Goal: Transaction & Acquisition: Purchase product/service

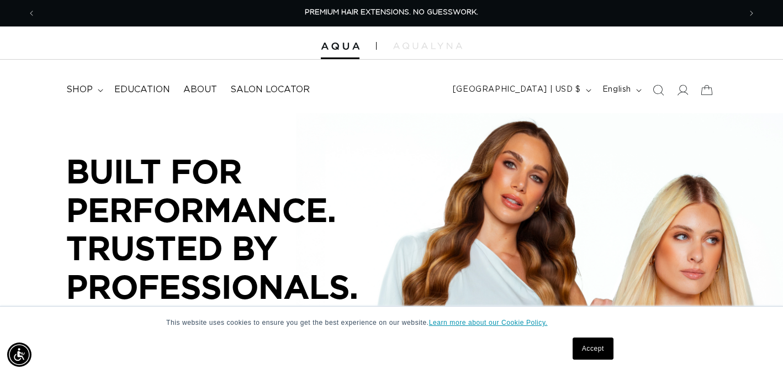
click at [500, 323] on link "Learn more about our Cookie Policy." at bounding box center [488, 323] width 119 height 8
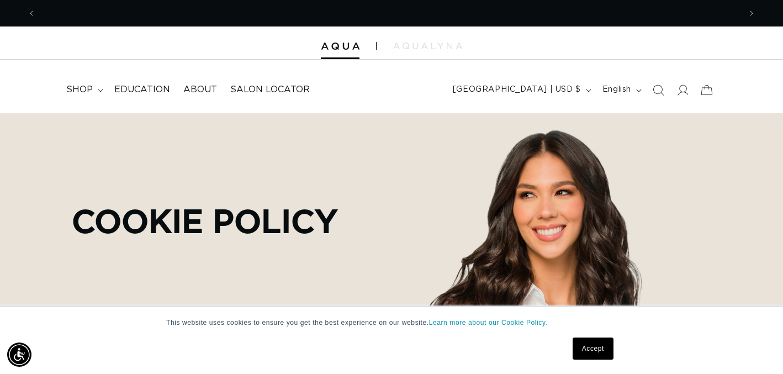
scroll to position [0, 705]
click at [656, 178] on div "Cookie Policy" at bounding box center [392, 220] width 772 height 214
click at [682, 89] on icon at bounding box center [683, 90] width 12 height 12
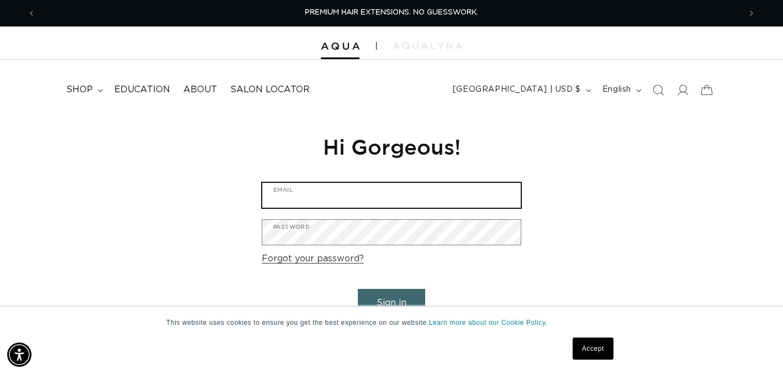
click at [417, 192] on input "Email" at bounding box center [391, 195] width 258 height 25
type input "silksalonks@gmail.com"
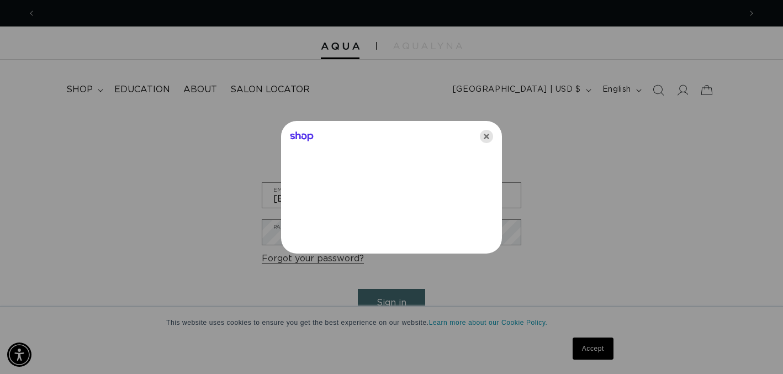
scroll to position [0, 0]
click at [488, 133] on icon "Close" at bounding box center [486, 136] width 13 height 13
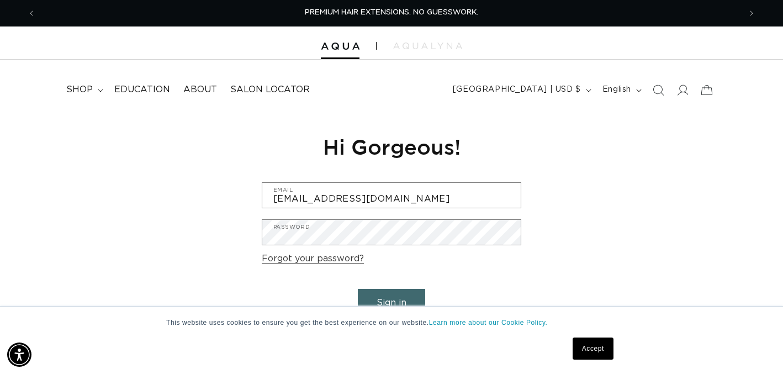
click at [402, 297] on button "Sign in" at bounding box center [391, 303] width 67 height 28
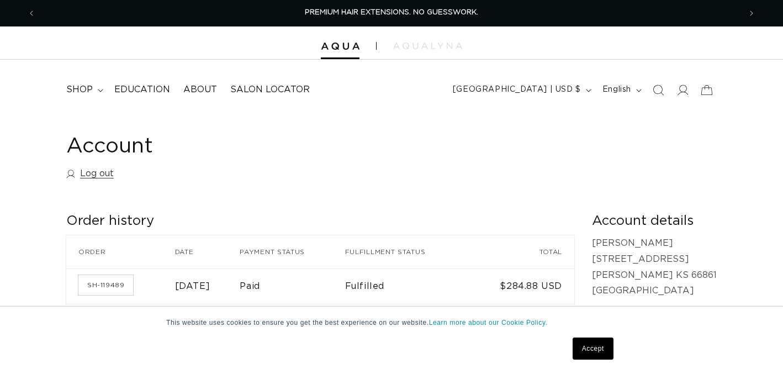
click at [599, 350] on link "Accept" at bounding box center [593, 348] width 41 height 22
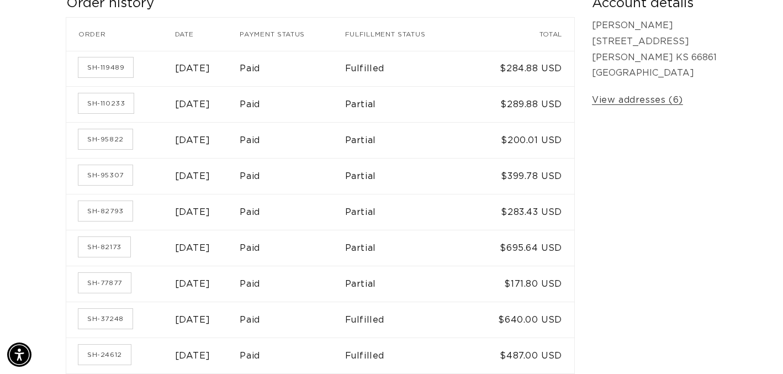
scroll to position [0, 705]
click at [101, 242] on link "SH-82173" at bounding box center [104, 247] width 52 height 20
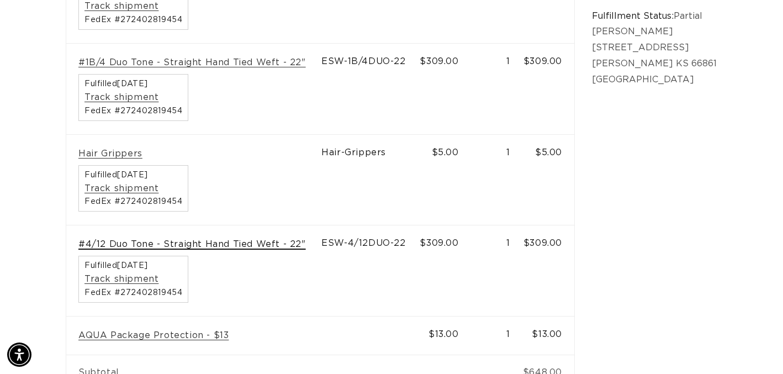
scroll to position [0, 1409]
click at [218, 244] on link "#4/12 Duo Tone - Straight Hand Tied Weft - 22"" at bounding box center [192, 245] width 228 height 12
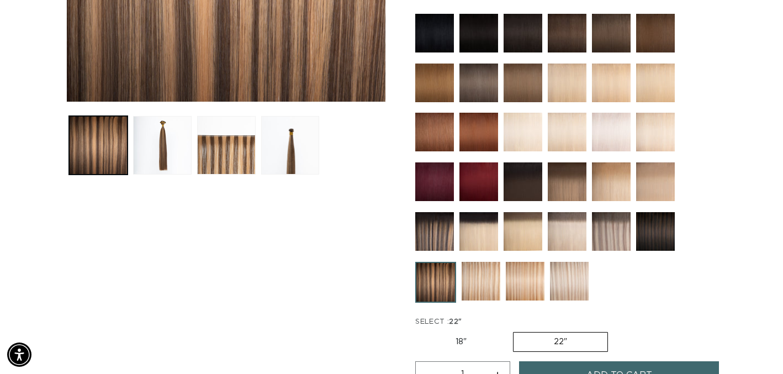
click at [604, 232] on img at bounding box center [611, 231] width 39 height 39
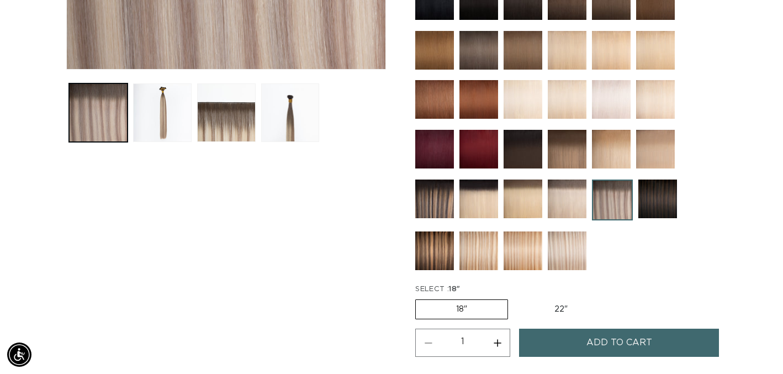
scroll to position [0, 1409]
click at [431, 245] on img at bounding box center [434, 250] width 39 height 39
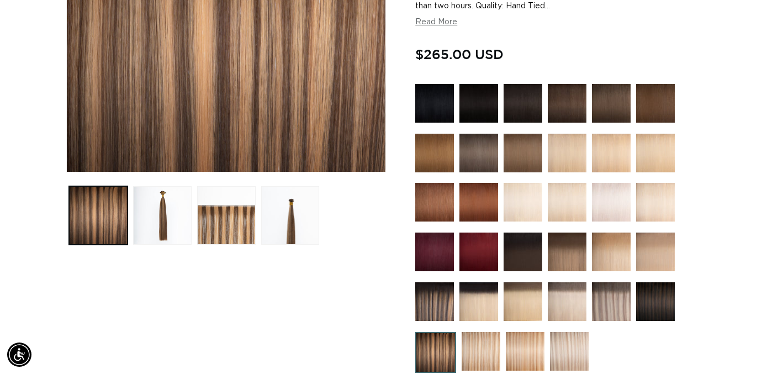
scroll to position [263, 0]
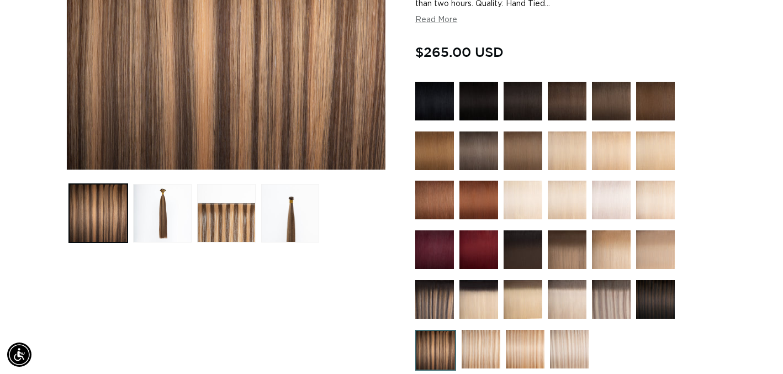
click at [434, 302] on img at bounding box center [434, 299] width 39 height 39
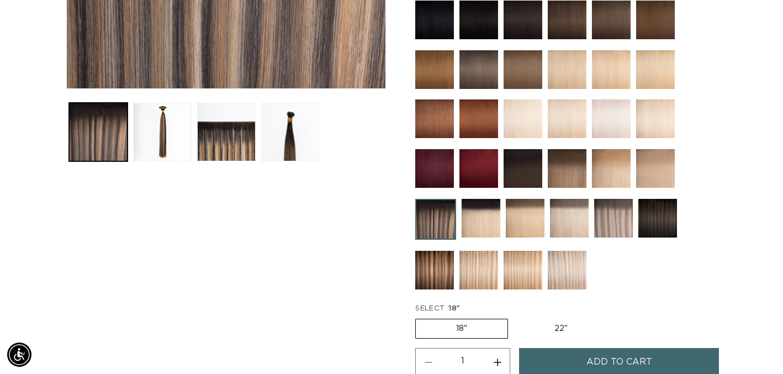
scroll to position [0, 1409]
click at [436, 268] on img at bounding box center [434, 270] width 39 height 39
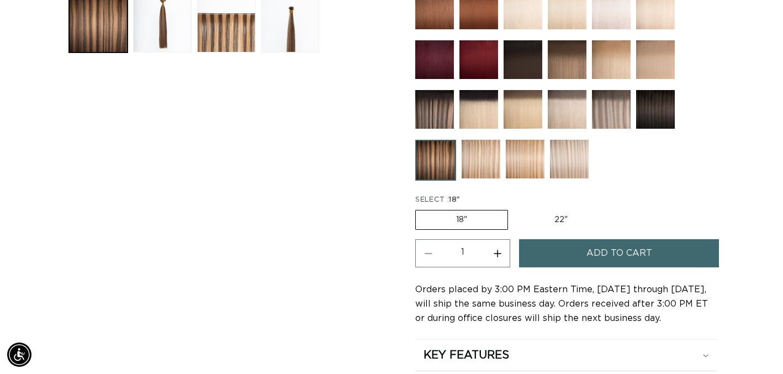
scroll to position [456, 0]
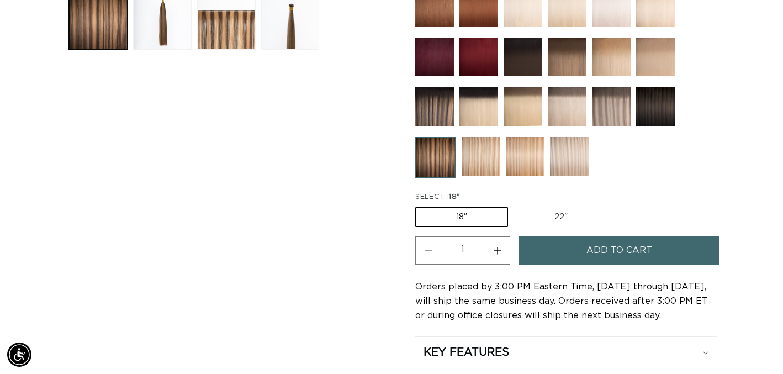
click at [459, 218] on label "18" Variant sold out or unavailable" at bounding box center [461, 217] width 93 height 20
click at [419, 205] on input "18" Variant sold out or unavailable" at bounding box center [418, 205] width 1 height 1
click at [551, 247] on button "Add to cart" at bounding box center [619, 250] width 200 height 28
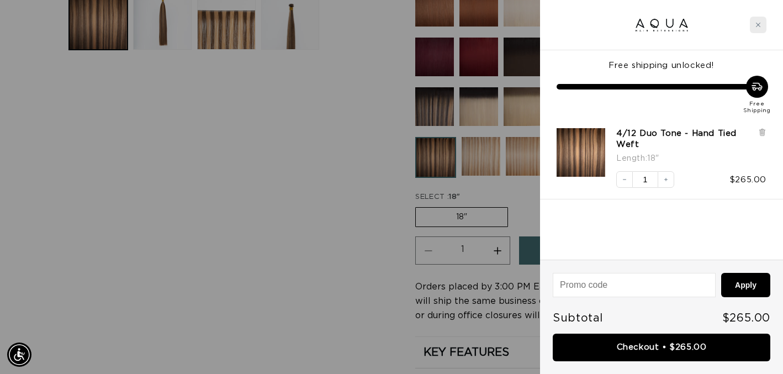
scroll to position [0, 1409]
click at [759, 26] on icon "Close cart" at bounding box center [759, 25] width 6 height 6
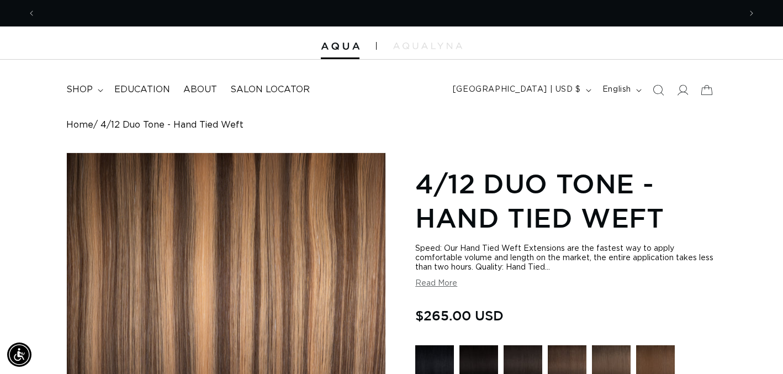
scroll to position [0, 0]
click at [91, 92] on span "shop" at bounding box center [79, 90] width 27 height 12
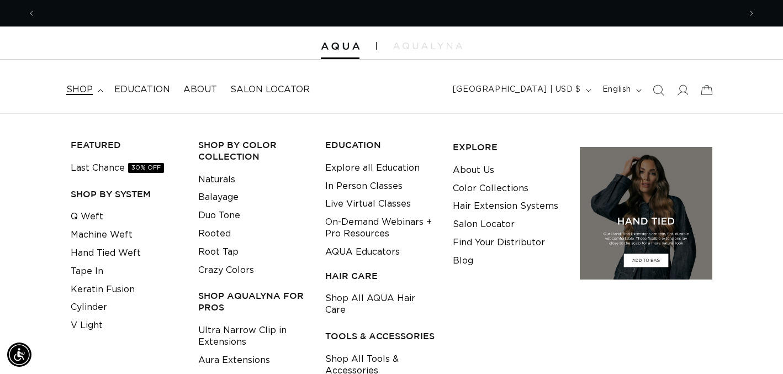
scroll to position [0, 705]
click at [91, 254] on link "Hand Tied Weft" at bounding box center [106, 253] width 70 height 18
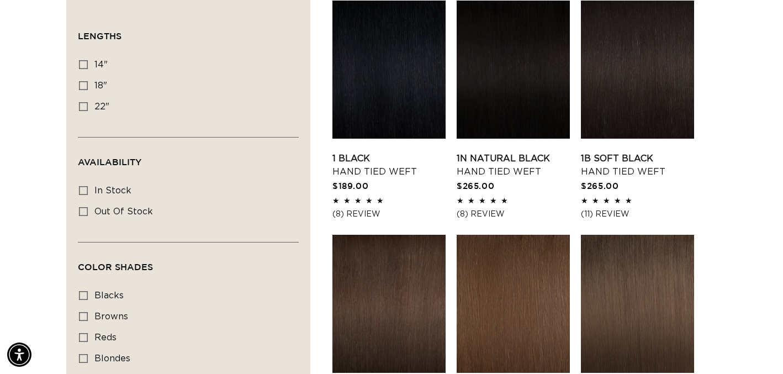
scroll to position [0, 1409]
click at [83, 85] on icon at bounding box center [83, 85] width 9 height 9
click at [83, 85] on input "18" 18" (35 products)" at bounding box center [83, 85] width 9 height 9
checkbox input "true"
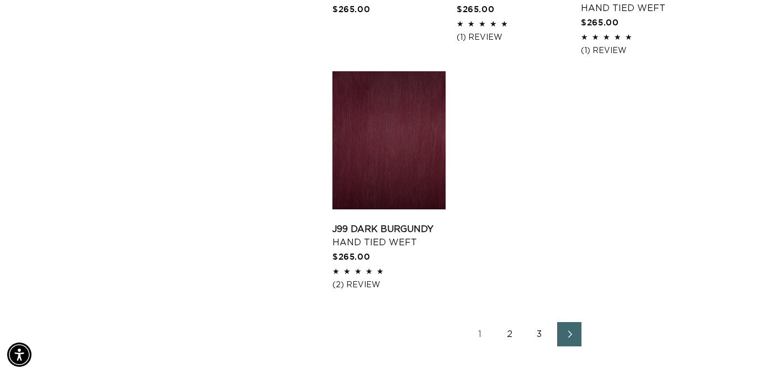
scroll to position [0, 705]
click at [564, 338] on icon "Next page" at bounding box center [570, 334] width 14 height 8
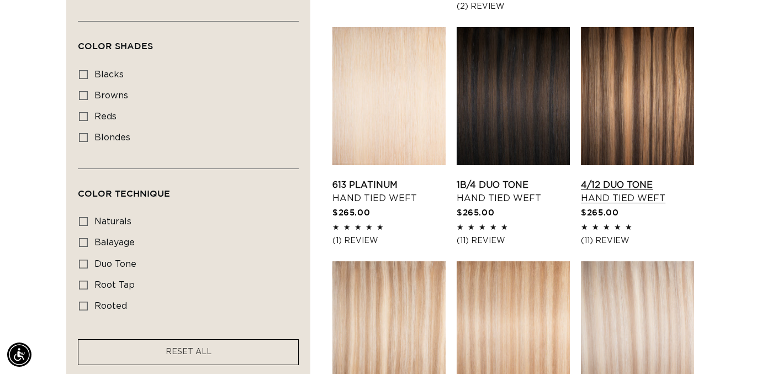
click at [624, 178] on link "4/12 Duo Tone Hand Tied Weft" at bounding box center [637, 191] width 113 height 27
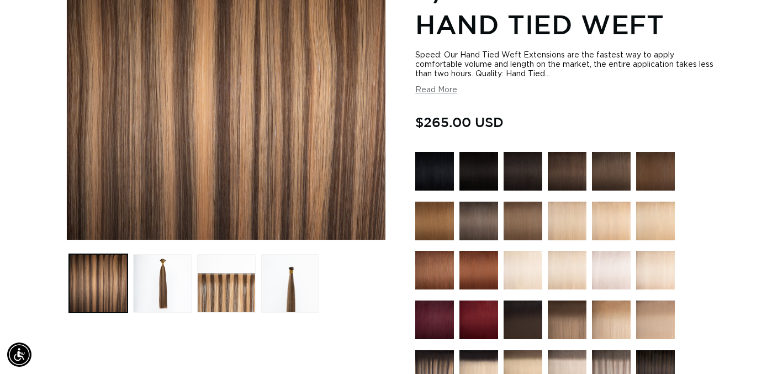
click at [432, 88] on button "Read More" at bounding box center [436, 90] width 42 height 9
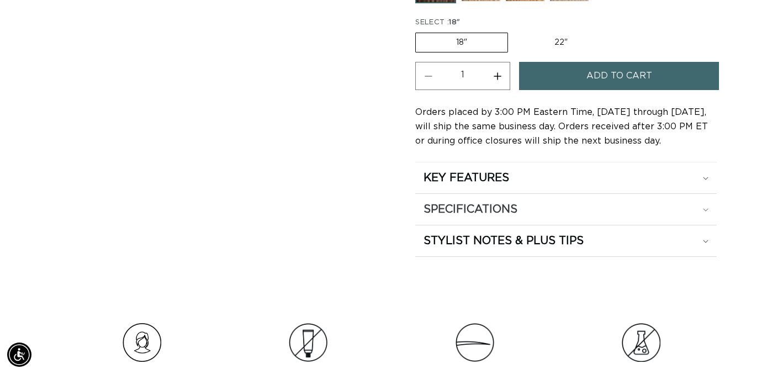
click at [486, 185] on h2 "SPECIFICATIONS" at bounding box center [467, 178] width 86 height 14
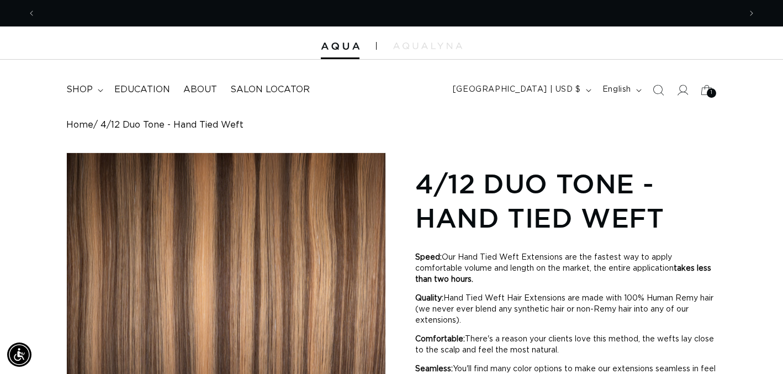
scroll to position [0, 705]
click at [709, 89] on div "1 1" at bounding box center [711, 92] width 9 height 9
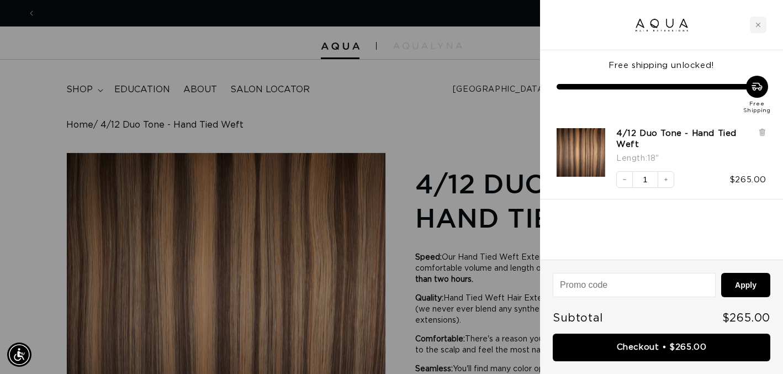
scroll to position [0, 1409]
click at [418, 103] on div at bounding box center [391, 187] width 783 height 374
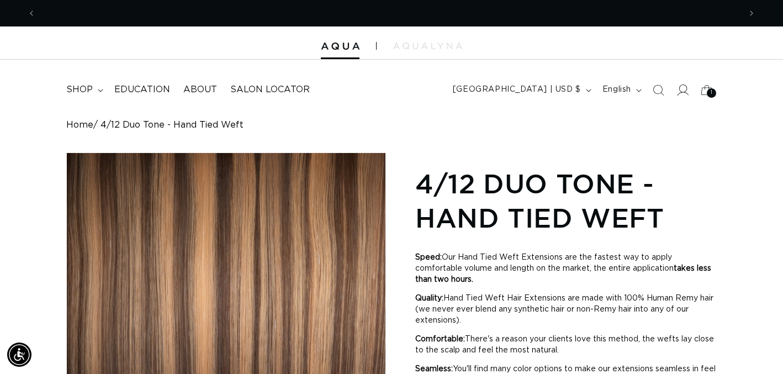
click at [683, 92] on icon at bounding box center [683, 90] width 12 height 12
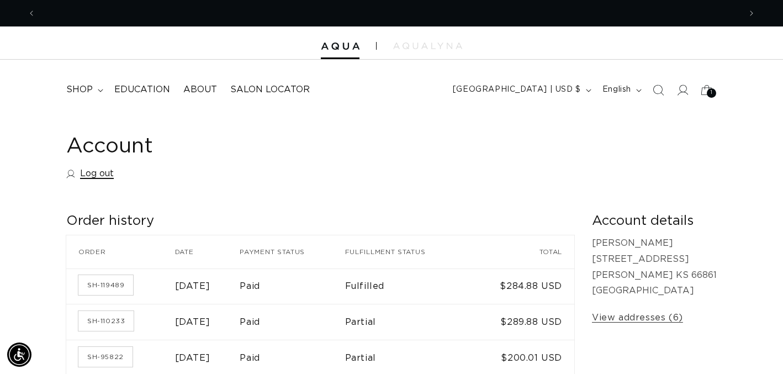
scroll to position [0, 705]
click at [94, 172] on link "Log out" at bounding box center [89, 174] width 47 height 16
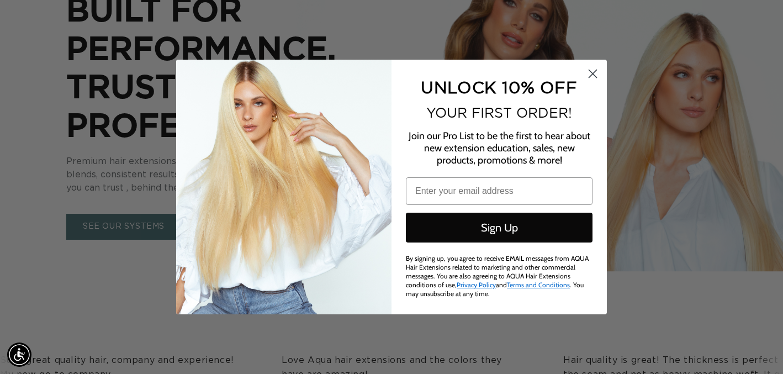
scroll to position [0, 1409]
click at [593, 75] on circle "Close dialog" at bounding box center [593, 74] width 18 height 18
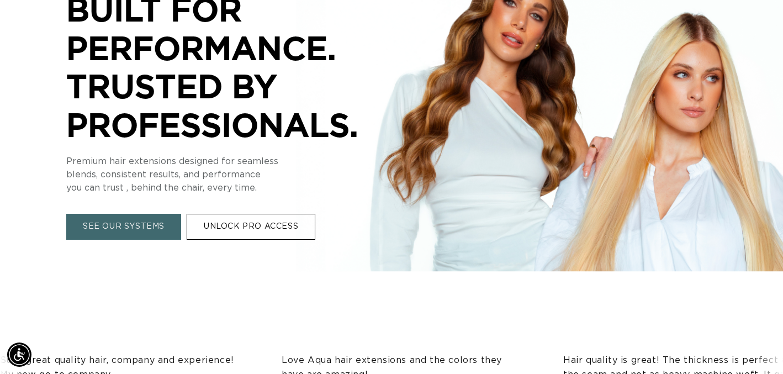
scroll to position [0, 0]
